Goal: Navigation & Orientation: Understand site structure

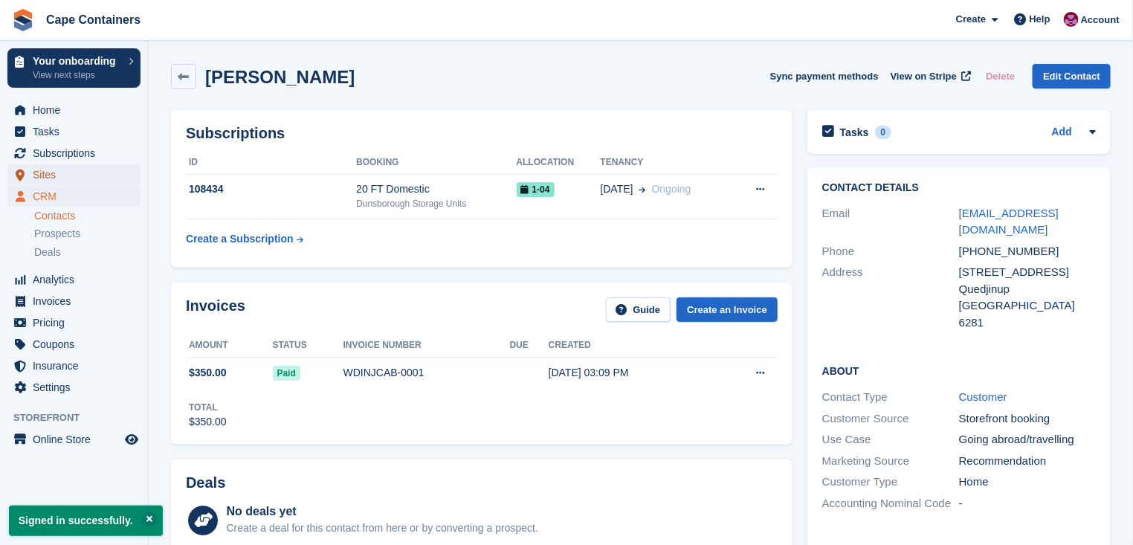
click at [53, 178] on span "Sites" at bounding box center [77, 174] width 89 height 21
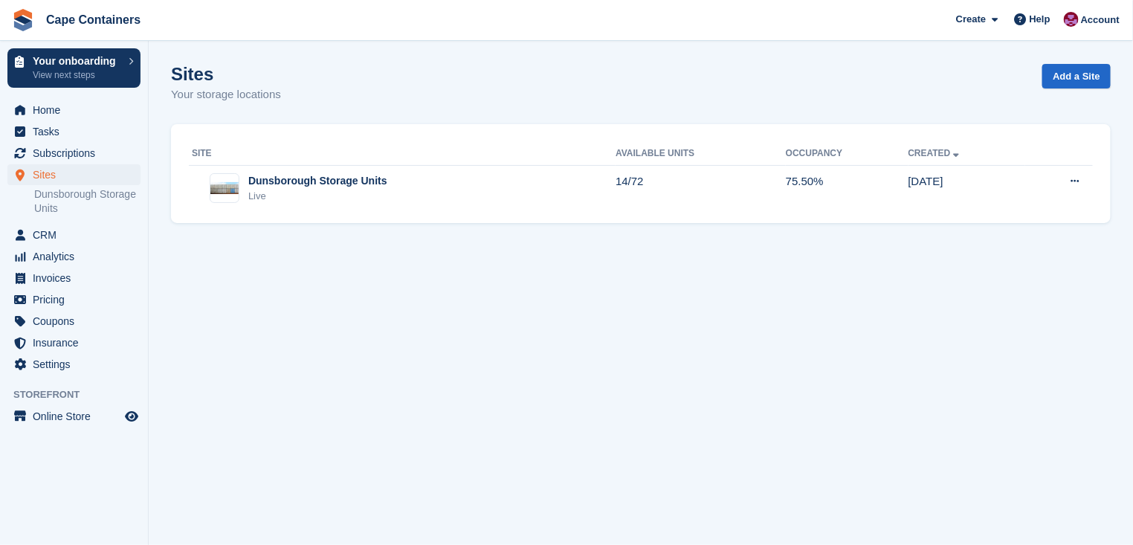
click at [340, 179] on div "Dunsborough Storage Units" at bounding box center [317, 181] width 139 height 16
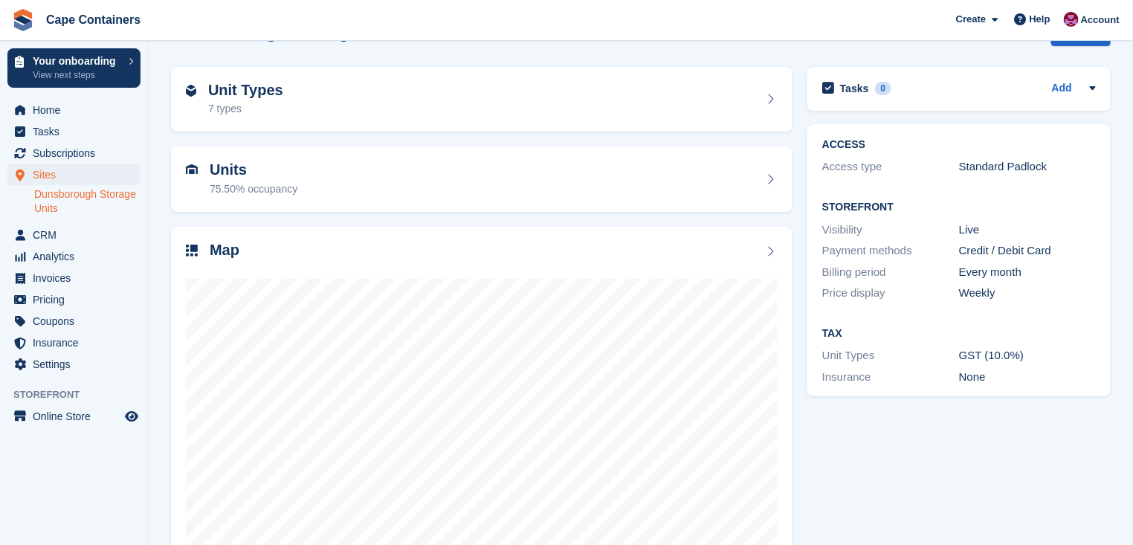
scroll to position [89, 0]
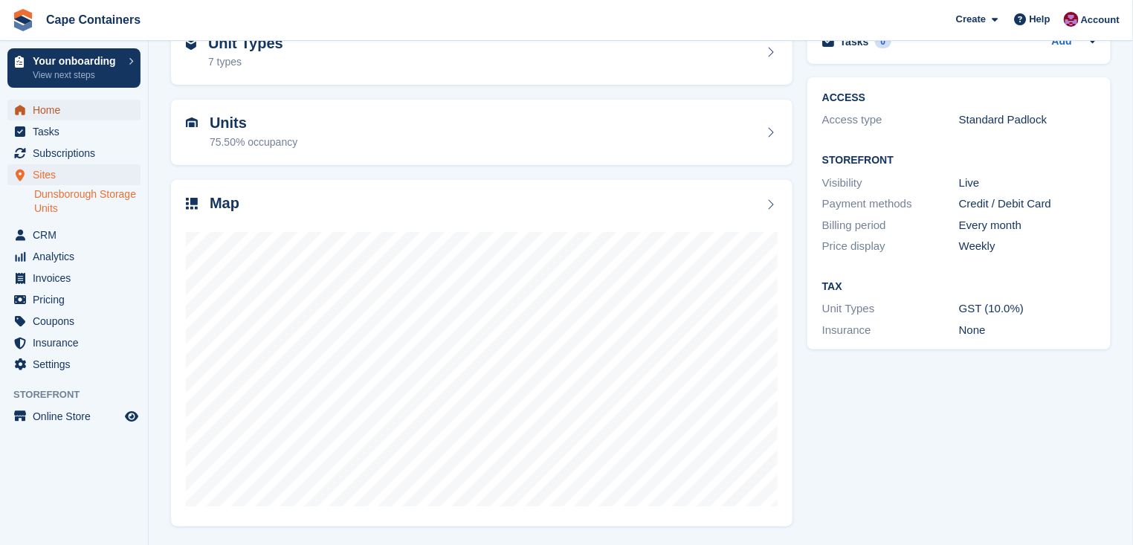
click at [56, 109] on span "Home" at bounding box center [77, 110] width 89 height 21
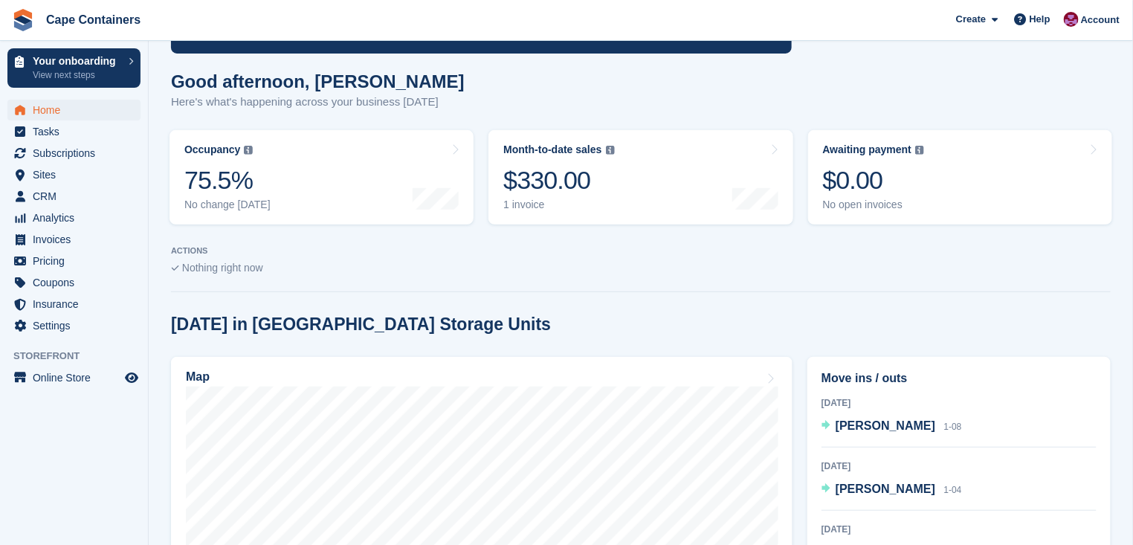
scroll to position [202, 0]
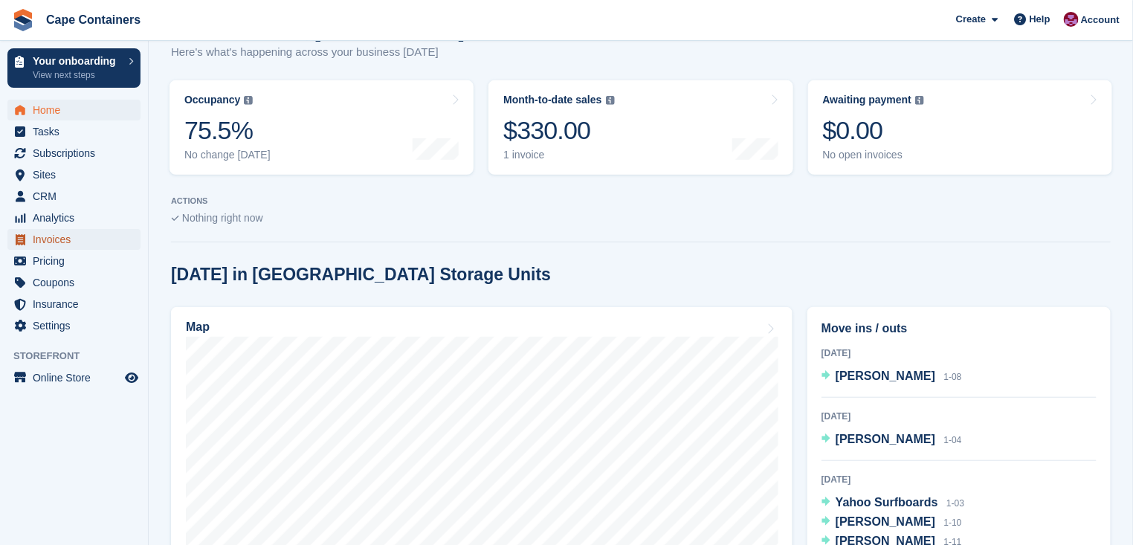
click at [57, 236] on span "Invoices" at bounding box center [77, 239] width 89 height 21
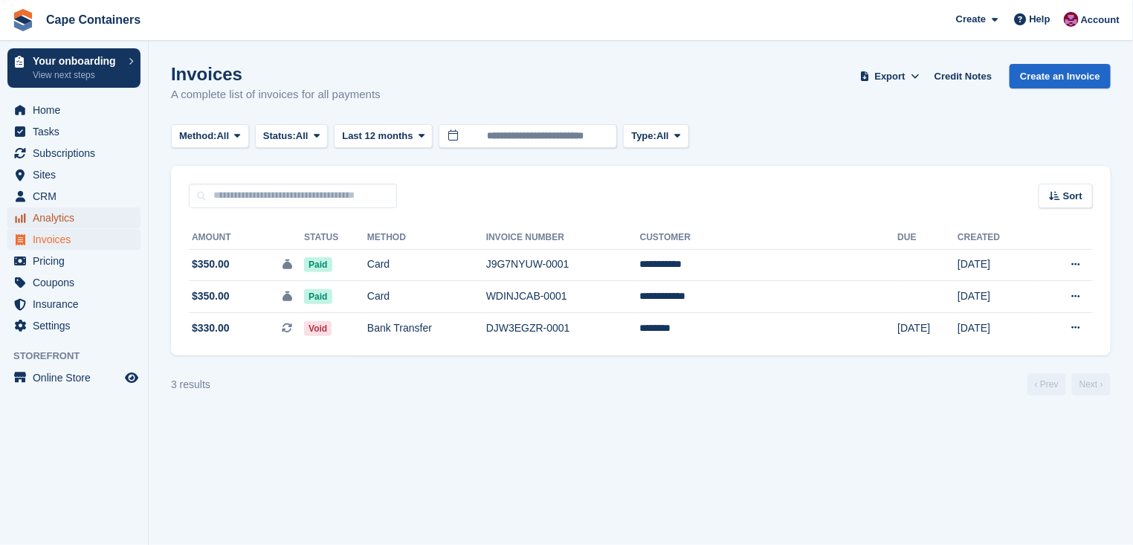
click at [85, 219] on span "Analytics" at bounding box center [77, 217] width 89 height 21
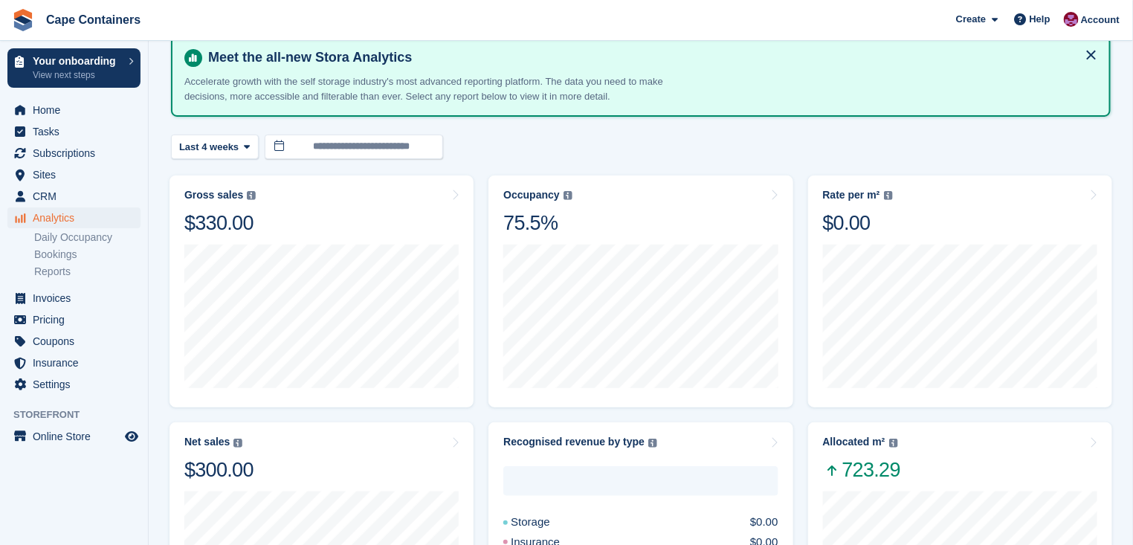
scroll to position [42, 0]
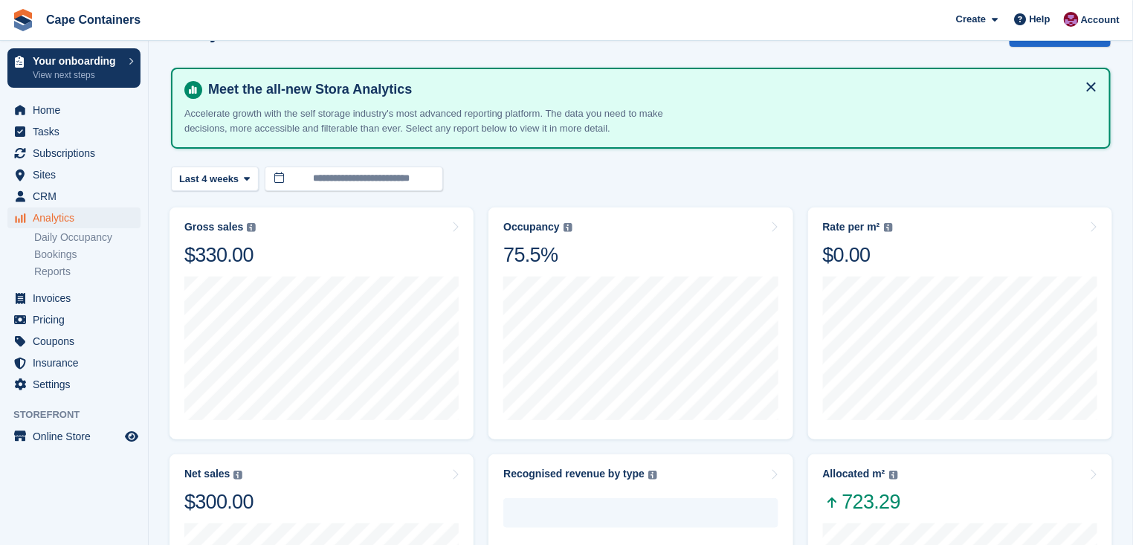
click at [73, 238] on link "Daily Occupancy" at bounding box center [87, 237] width 106 height 14
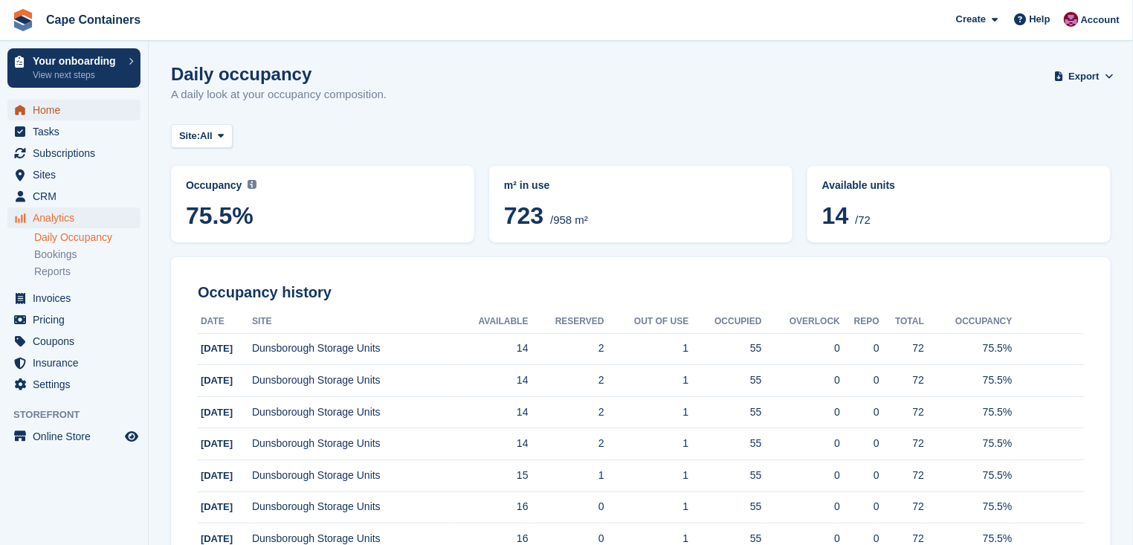
click at [49, 107] on span "Home" at bounding box center [77, 110] width 89 height 21
